Goal: Feedback & Contribution: Contribute content

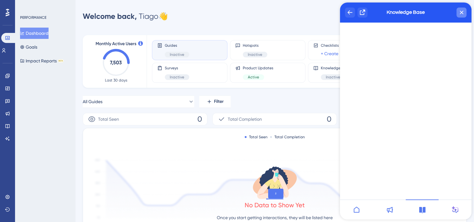
click at [466, 10] on div "Knowledge Base" at bounding box center [406, 13] width 132 height 20
click at [464, 10] on div "close resource center" at bounding box center [461, 13] width 10 height 10
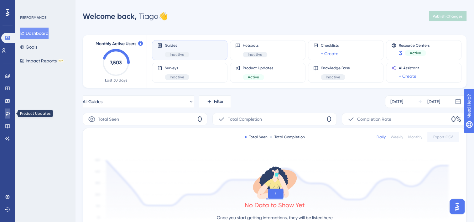
click at [8, 114] on icon at bounding box center [7, 113] width 5 height 5
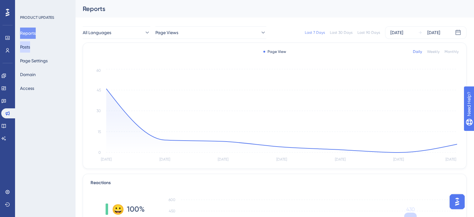
click at [28, 49] on button "Posts" at bounding box center [25, 46] width 10 height 11
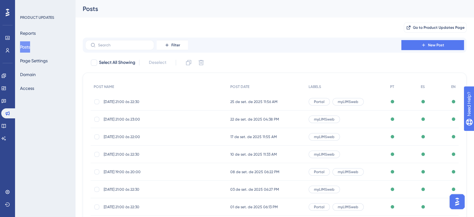
click at [131, 100] on span "[DATE] 21:00 às 22:30" at bounding box center [154, 101] width 100 height 5
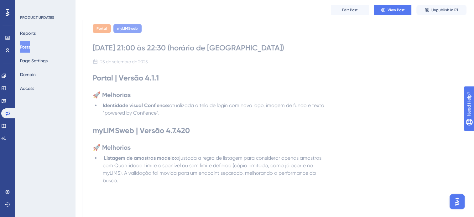
scroll to position [79, 0]
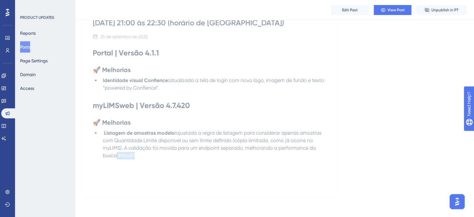
drag, startPoint x: 142, startPoint y: 158, endPoint x: 115, endPoint y: 159, distance: 26.6
click at [115, 159] on li "Listagem de amostras modelo: ajustada a regra de listagem para considerar apena…" at bounding box center [213, 144] width 226 height 30
click at [175, 136] on strong "Listagem de amostras modelo:" at bounding box center [140, 133] width 72 height 6
click at [358, 8] on button "Edit Post" at bounding box center [350, 10] width 38 height 10
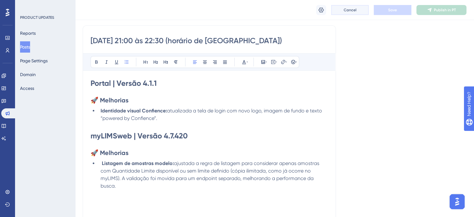
click at [357, 13] on button "Cancel" at bounding box center [350, 10] width 38 height 10
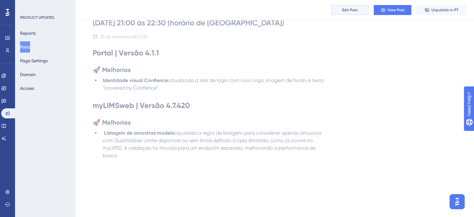
click at [356, 12] on span "Edit Post" at bounding box center [350, 10] width 16 height 5
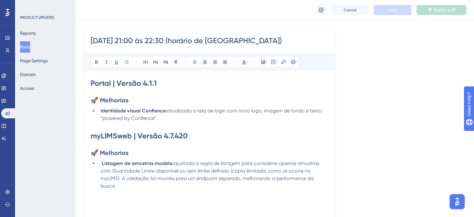
click at [172, 162] on strong "Listagem de amostras modelo:" at bounding box center [138, 163] width 72 height 6
click at [172, 163] on strong "Listagem de amostras modelo:" at bounding box center [138, 163] width 72 height 6
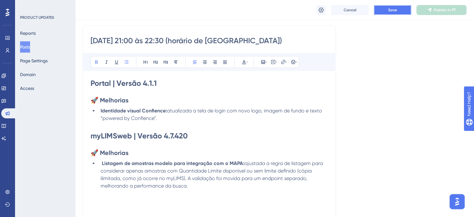
click at [386, 6] on button "Save" at bounding box center [393, 10] width 38 height 10
click at [460, 11] on button "Publish in PT" at bounding box center [441, 10] width 50 height 10
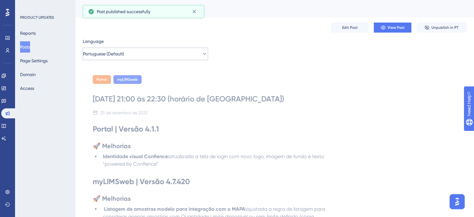
scroll to position [0, 0]
click at [170, 53] on button "Portuguese (Default)" at bounding box center [145, 54] width 125 height 13
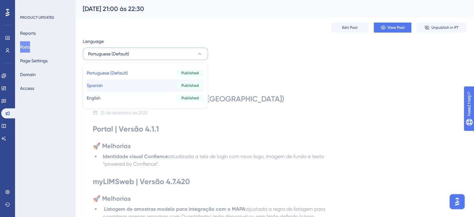
click at [130, 83] on button "Spanish Spanish Published" at bounding box center [145, 85] width 117 height 13
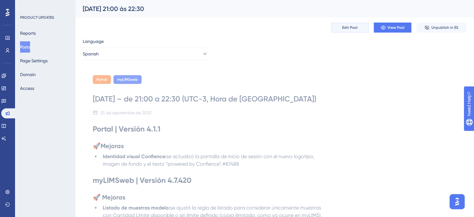
click at [341, 26] on button "Edit Post" at bounding box center [350, 28] width 38 height 10
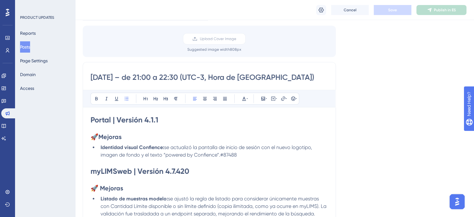
scroll to position [136, 0]
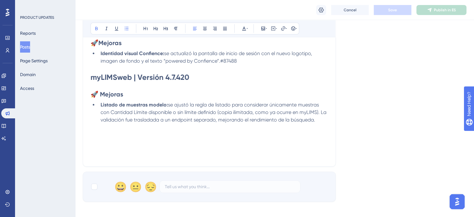
click at [164, 104] on strong "Listado de muestras modelo:" at bounding box center [134, 105] width 67 height 6
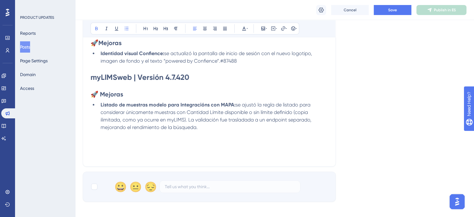
click at [208, 105] on strong "Listado de muestras modelo para Integracións con MAPA:" at bounding box center [168, 105] width 135 height 6
click at [384, 14] on button "Save" at bounding box center [393, 10] width 38 height 10
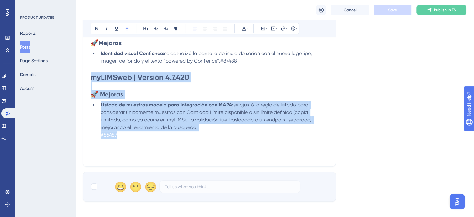
drag, startPoint x: 203, startPoint y: 130, endPoint x: 90, endPoint y: 77, distance: 125.0
click at [90, 77] on div "[DATE] – de 21:00 a 22:30 (UTC-3, Hora de [GEOGRAPHIC_DATA]) Bold Italic Underl…" at bounding box center [209, 67] width 253 height 199
click at [347, 12] on span "Cancel" at bounding box center [350, 10] width 13 height 5
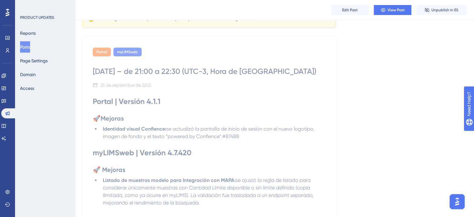
scroll to position [21, 0]
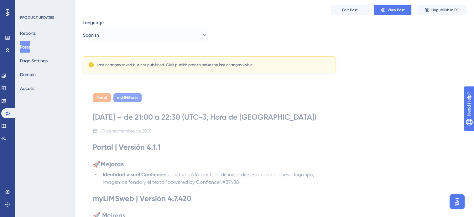
click at [158, 39] on button "Spanish" at bounding box center [145, 35] width 125 height 13
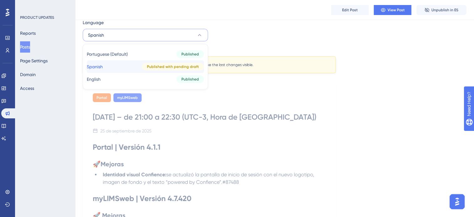
click at [150, 67] on span "Published with pending draft" at bounding box center [173, 66] width 52 height 5
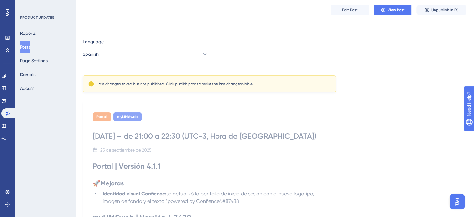
scroll to position [0, 0]
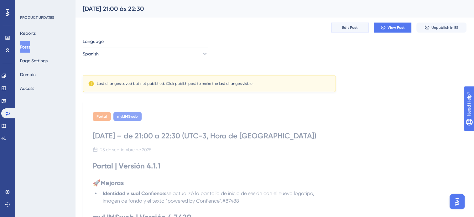
click at [348, 28] on span "Edit Post" at bounding box center [350, 27] width 16 height 5
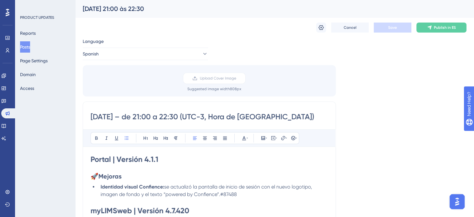
scroll to position [49, 0]
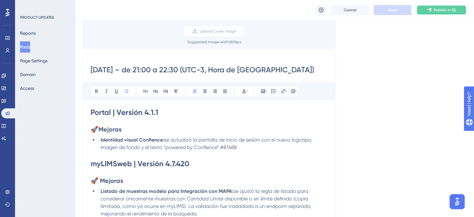
click at [429, 8] on icon at bounding box center [429, 10] width 5 height 5
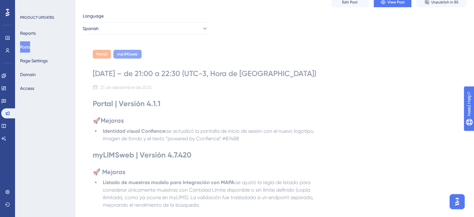
scroll to position [0, 0]
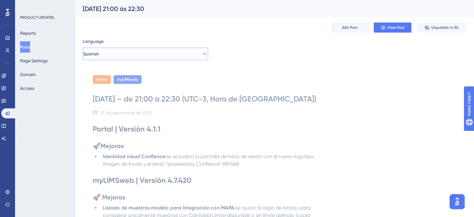
click at [114, 51] on button "Spanish" at bounding box center [145, 54] width 125 height 13
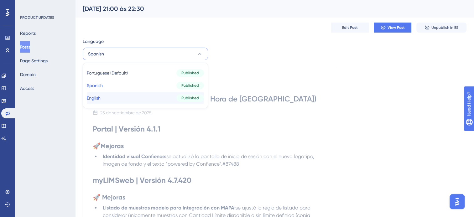
click at [123, 92] on button "English English Published" at bounding box center [145, 98] width 117 height 13
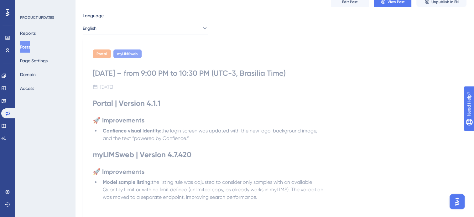
scroll to position [63, 0]
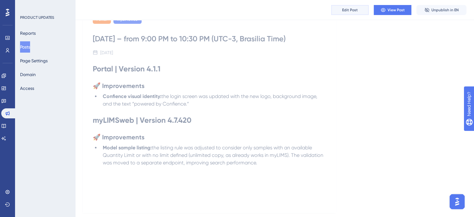
click at [346, 15] on button "Edit Post" at bounding box center [350, 10] width 38 height 10
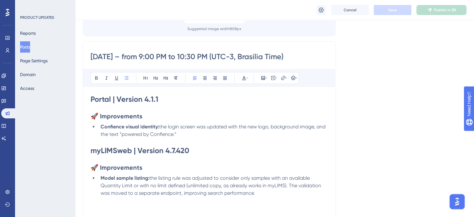
click at [147, 178] on strong "Model sample listing:" at bounding box center [125, 178] width 49 height 6
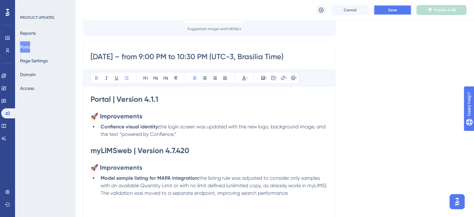
click at [387, 14] on button "Save" at bounding box center [393, 10] width 38 height 10
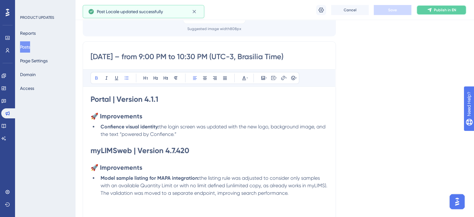
click at [441, 13] on button "Publish in EN" at bounding box center [441, 10] width 50 height 10
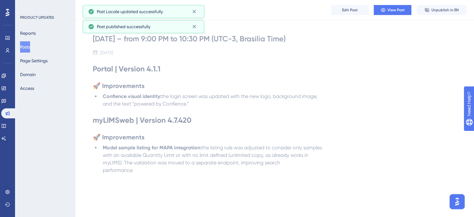
click at [59, 130] on div "PRODUCT UPDATES Reports Posts Page Settings Domain Access" at bounding box center [45, 108] width 60 height 217
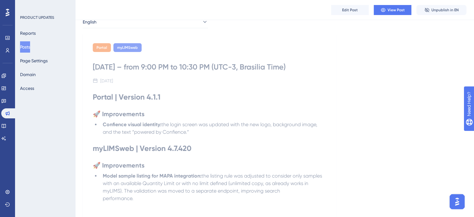
scroll to position [0, 0]
